Goal: Navigation & Orientation: Find specific page/section

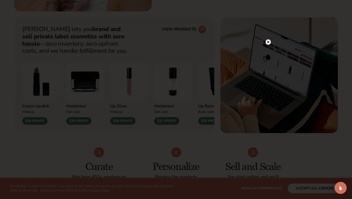
scroll to position [245, 0]
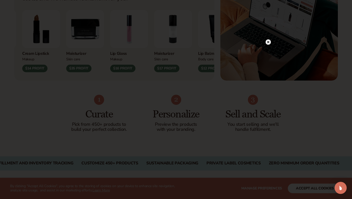
click at [268, 45] on div at bounding box center [267, 41] width 5 height 9
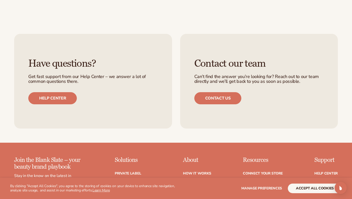
scroll to position [1998, 0]
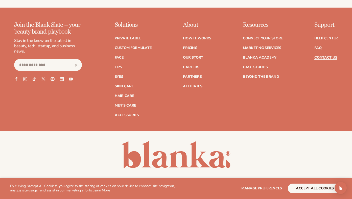
click at [324, 56] on link "Contact Us" at bounding box center [325, 58] width 23 height 4
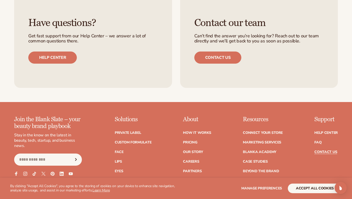
scroll to position [362, 0]
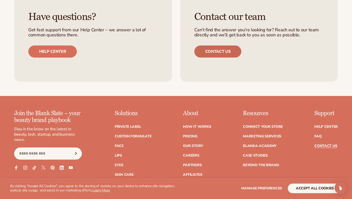
click at [213, 55] on link "Contact us" at bounding box center [217, 51] width 47 height 12
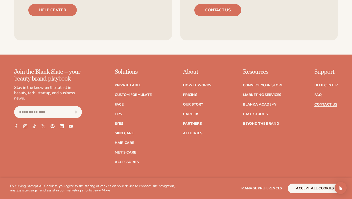
scroll to position [405, 0]
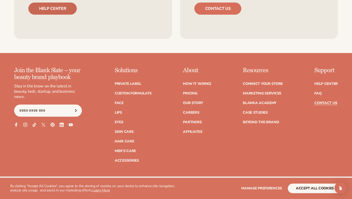
click at [62, 8] on link "Help center" at bounding box center [52, 9] width 48 height 12
click at [199, 104] on link "Our Story" at bounding box center [193, 103] width 20 height 4
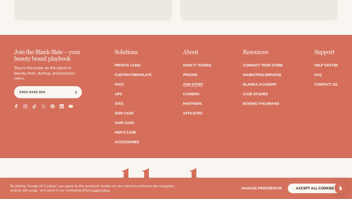
scroll to position [1443, 0]
